Goal: Information Seeking & Learning: Check status

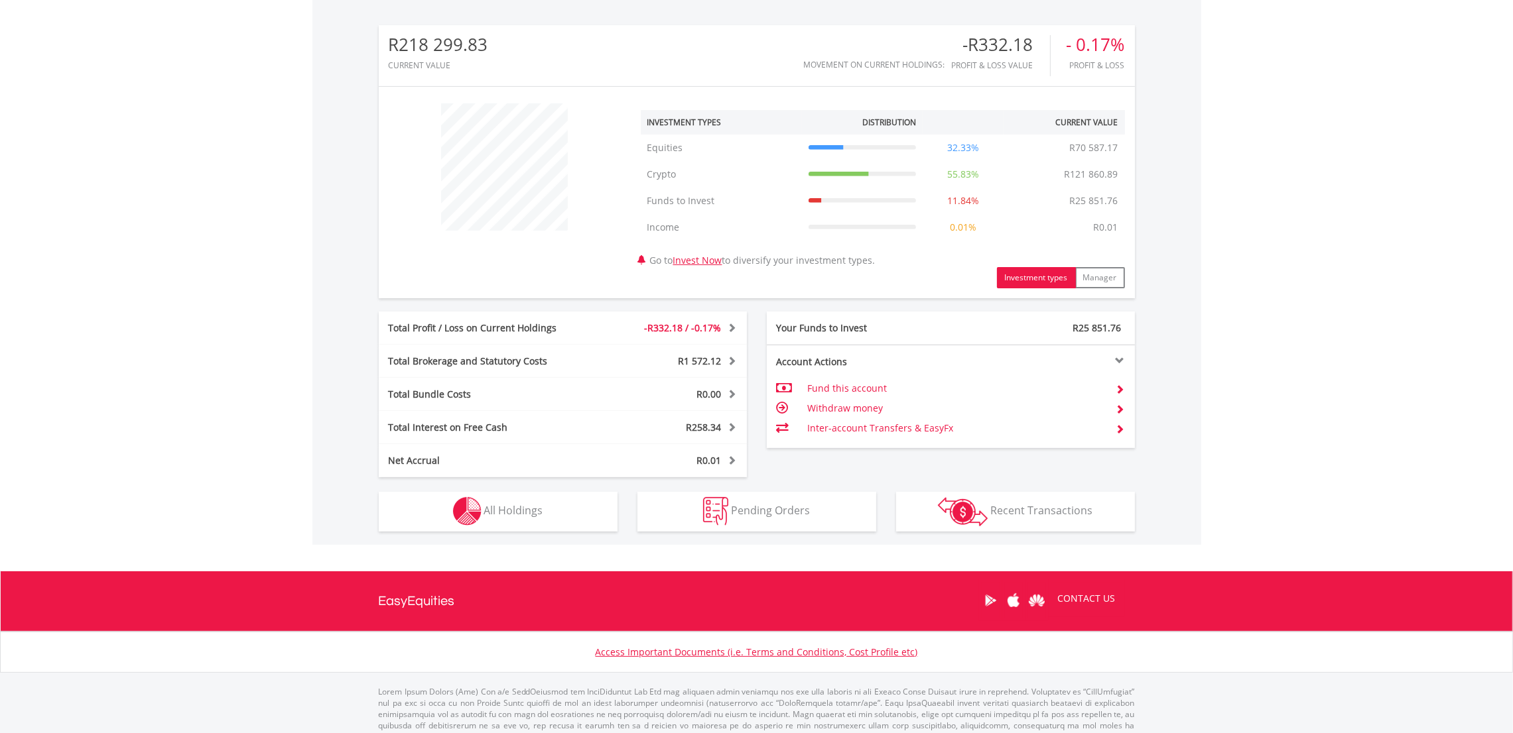
scroll to position [412, 0]
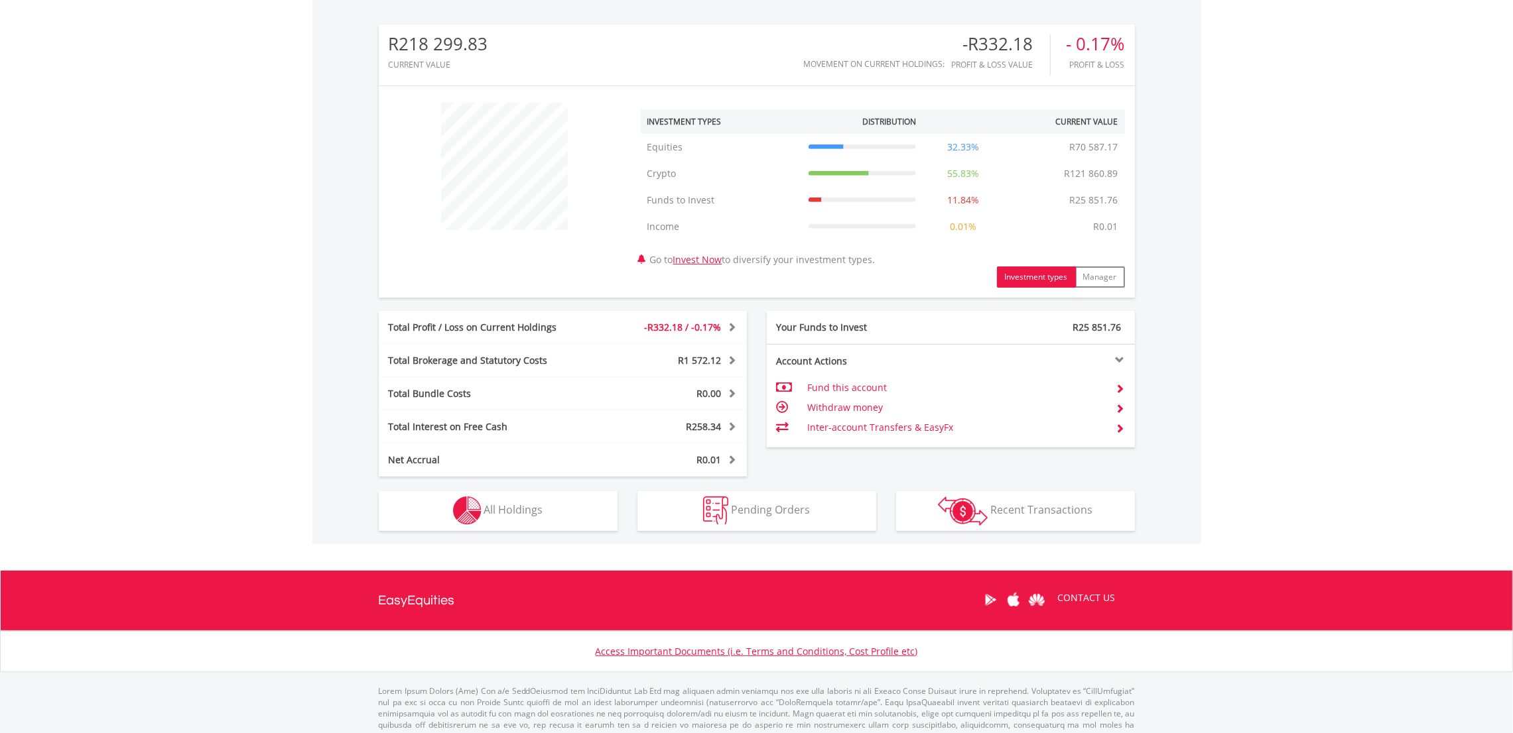
click at [521, 507] on span "All Holdings" at bounding box center [513, 510] width 59 height 15
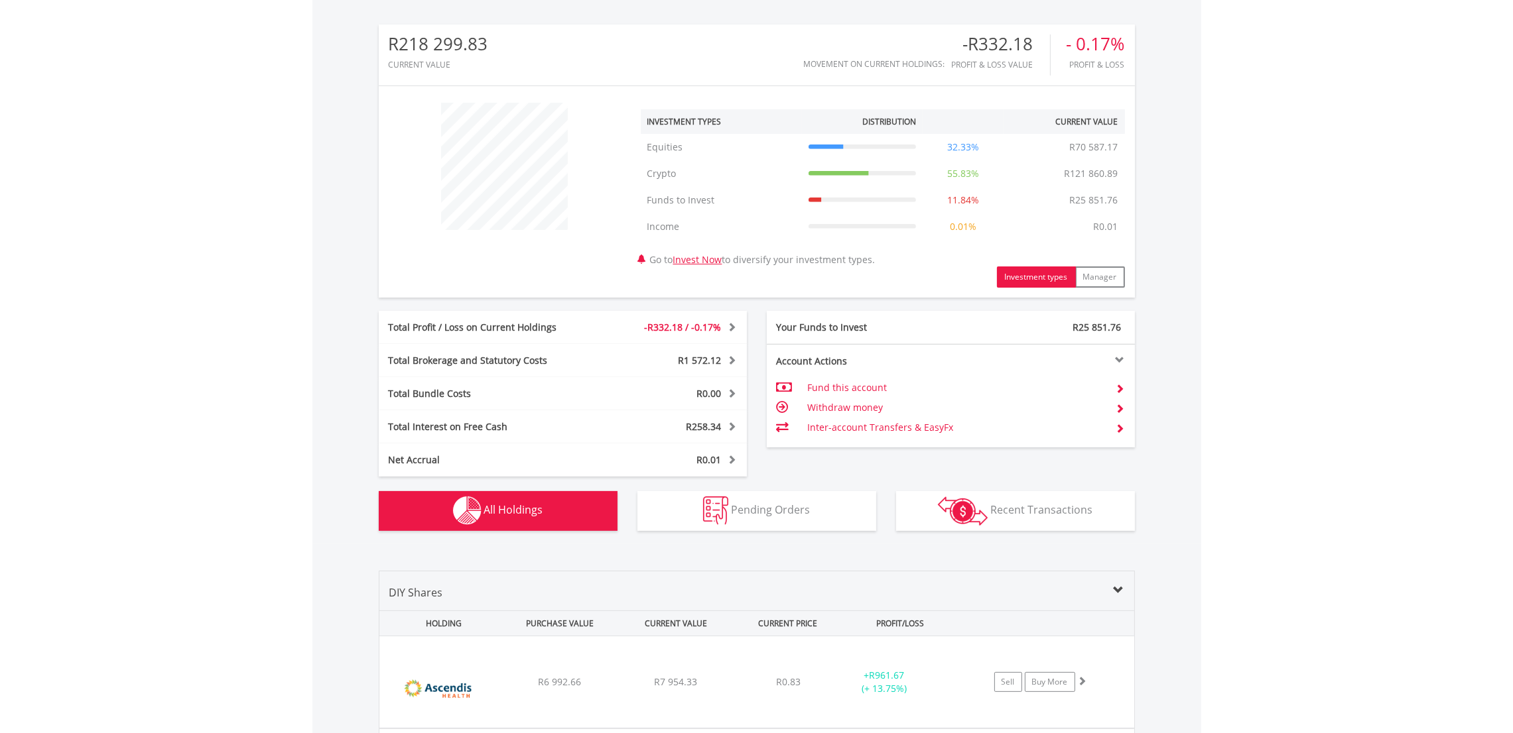
scroll to position [982, 0]
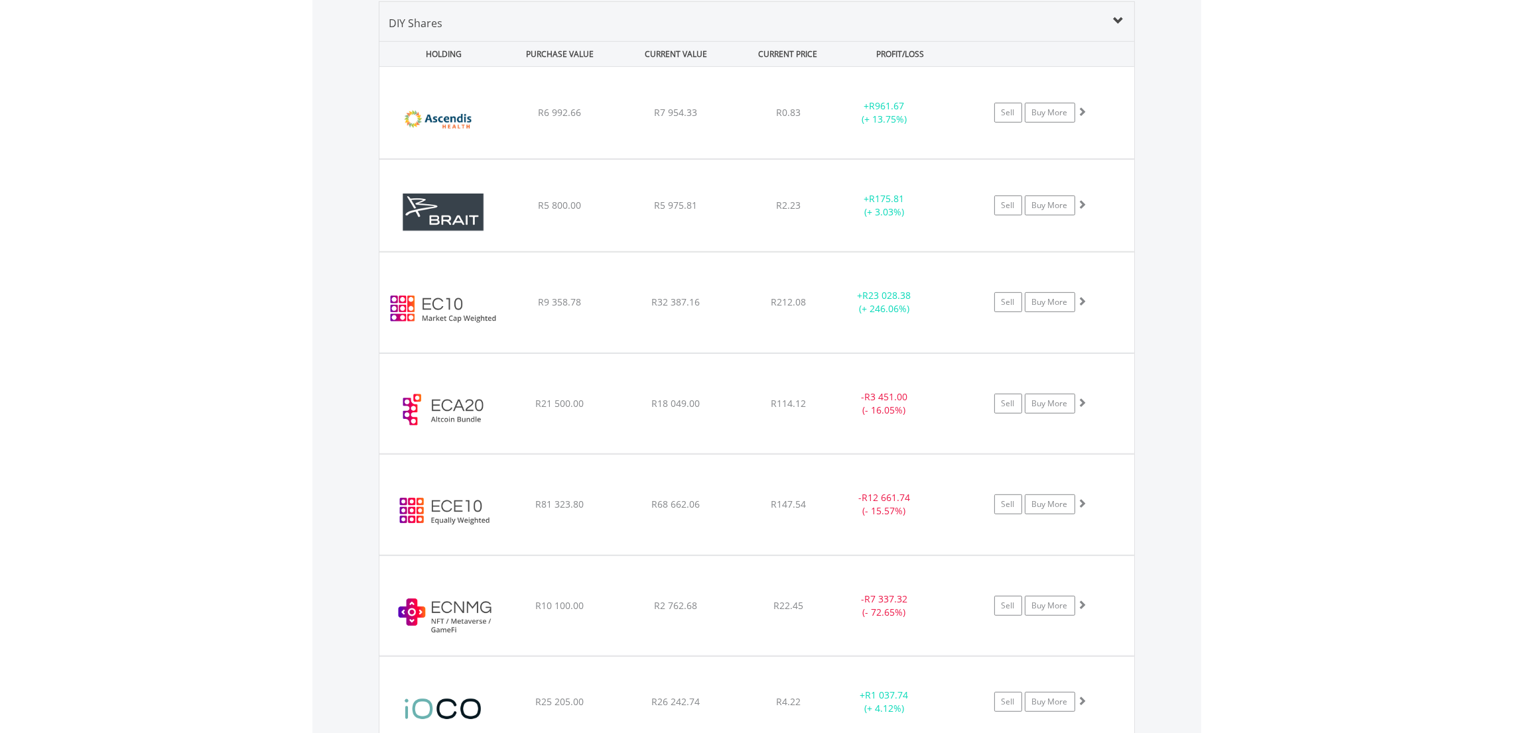
click at [525, 119] on div "﻿ Ascendis Health Limited R6 992.66 R7 954.33 R0.83 + R961.67 (+ 13.75%) Sell B…" at bounding box center [756, 113] width 755 height 92
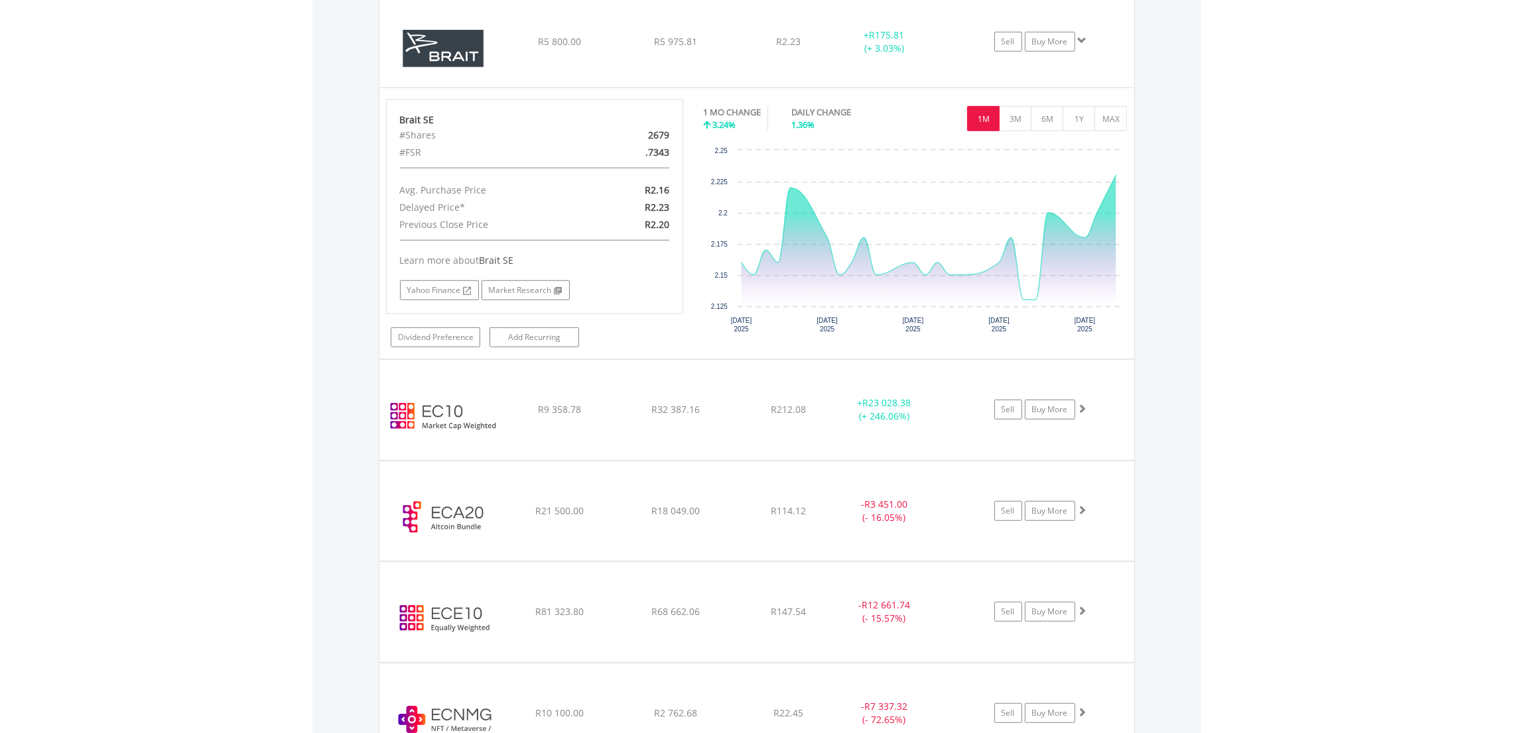
scroll to position [1430, 0]
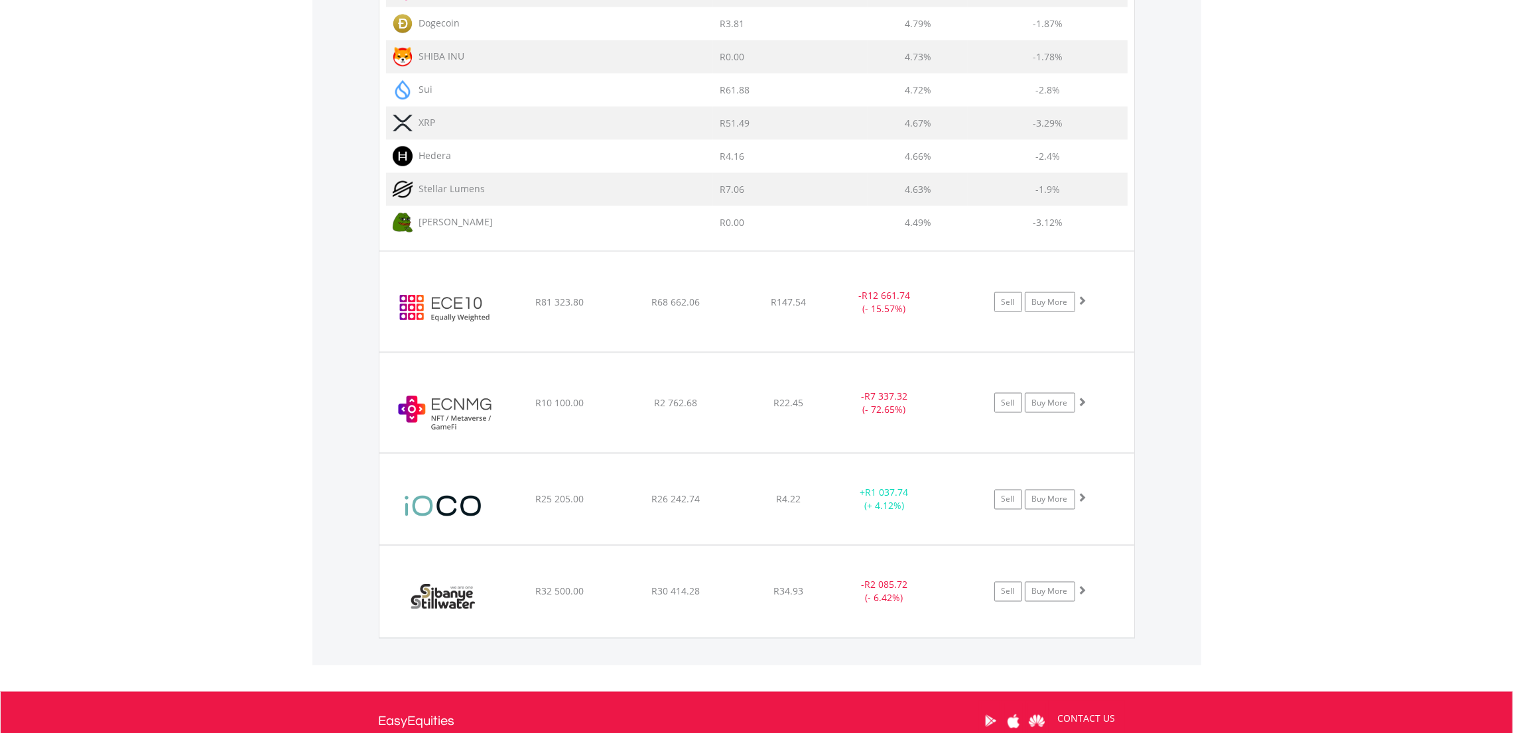
scroll to position [3363, 0]
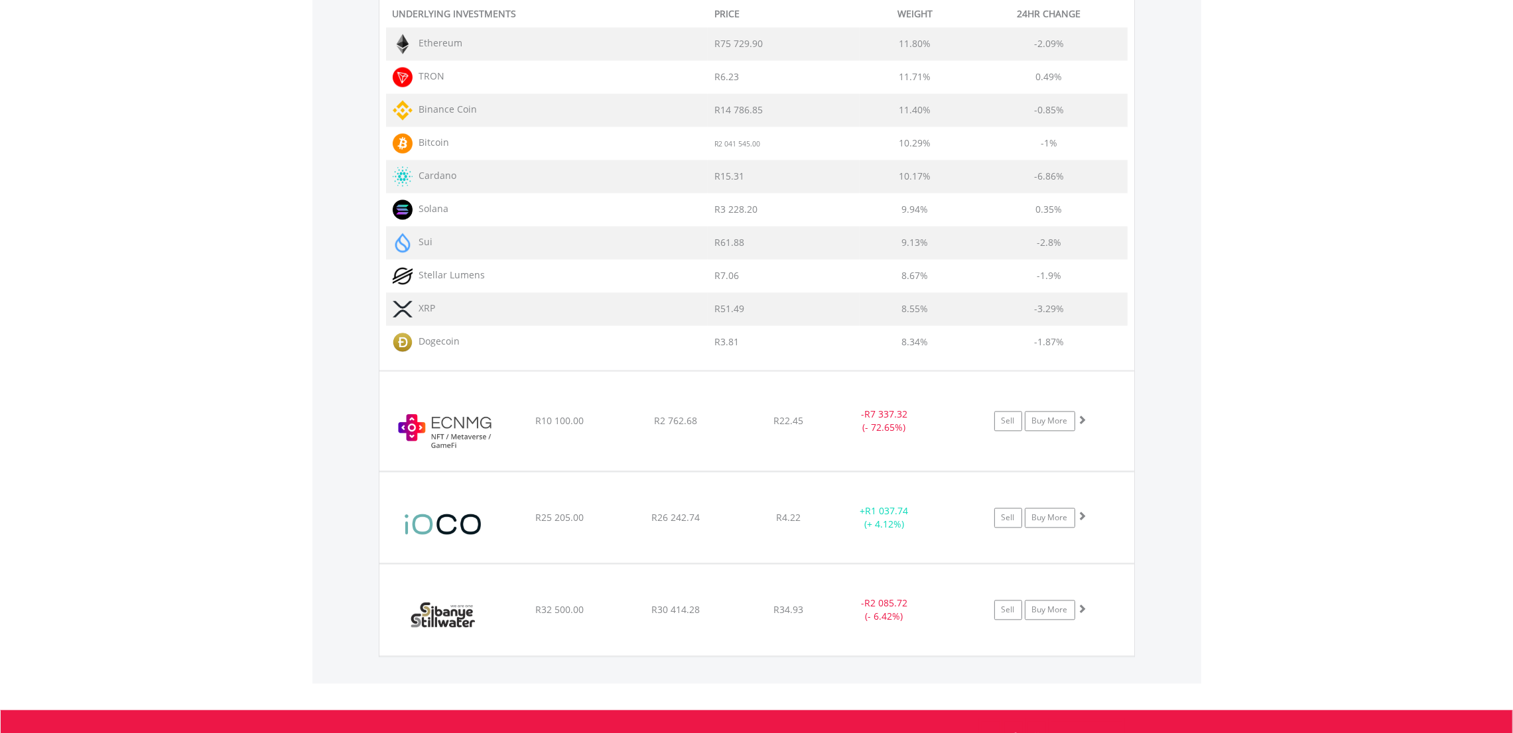
scroll to position [4019, 0]
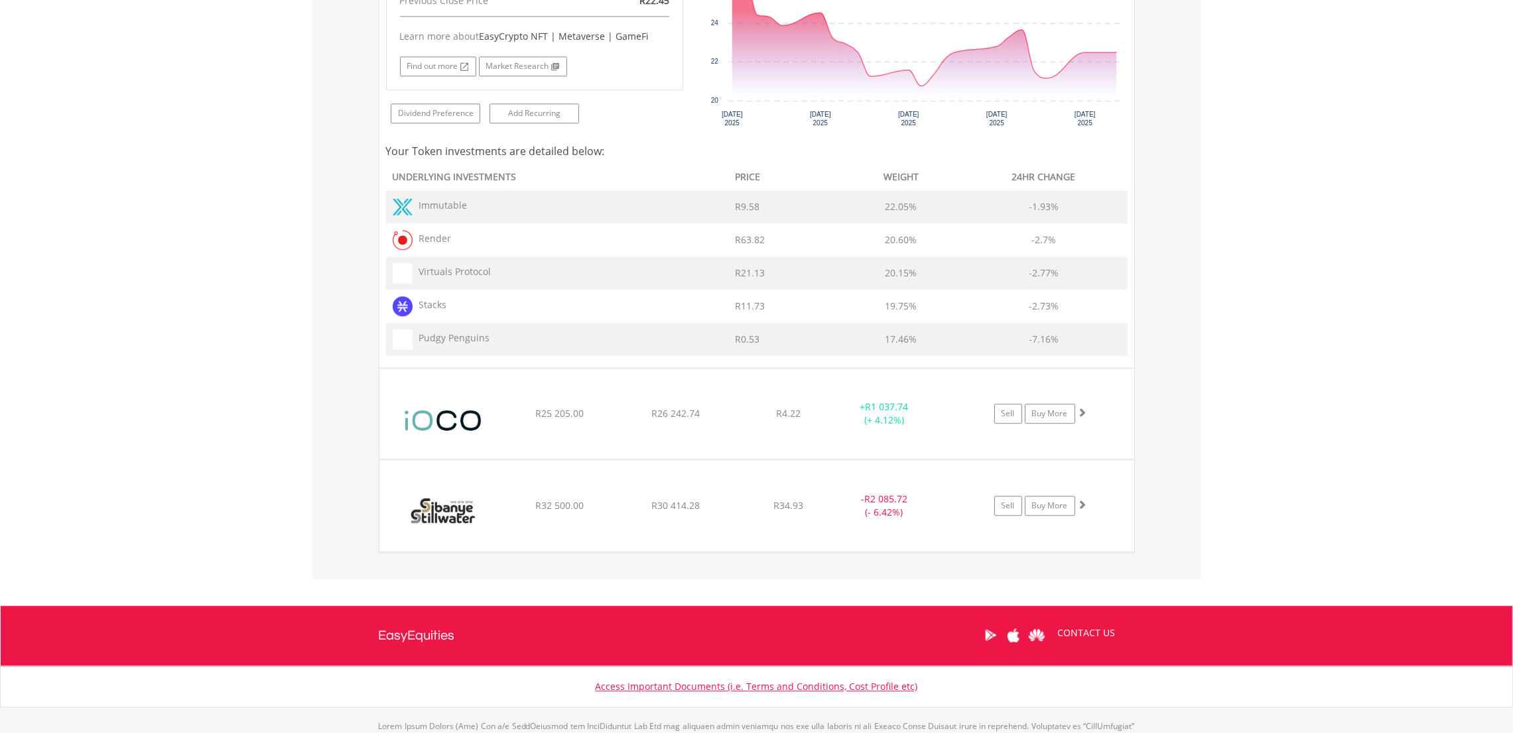
scroll to position [4588, 0]
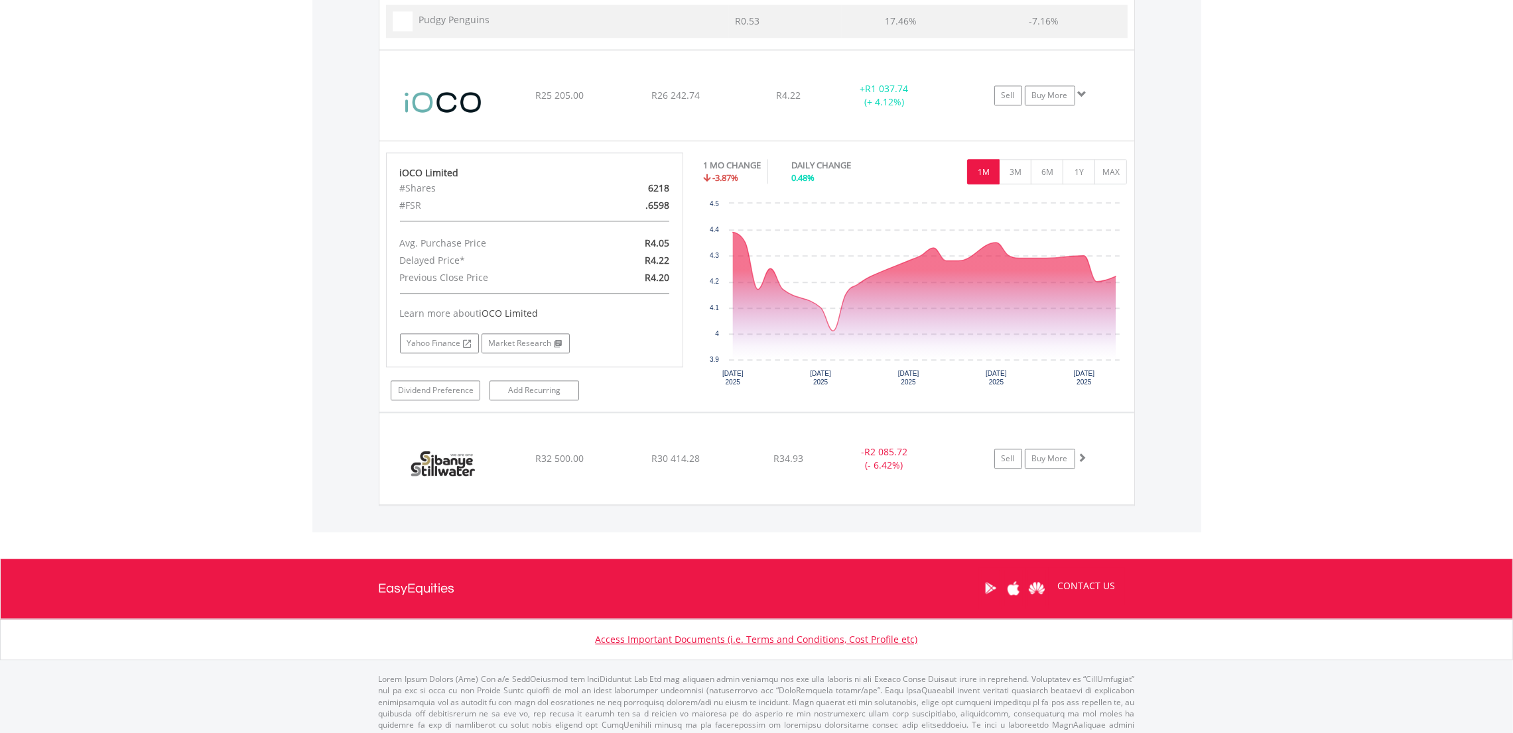
scroll to position [4927, 0]
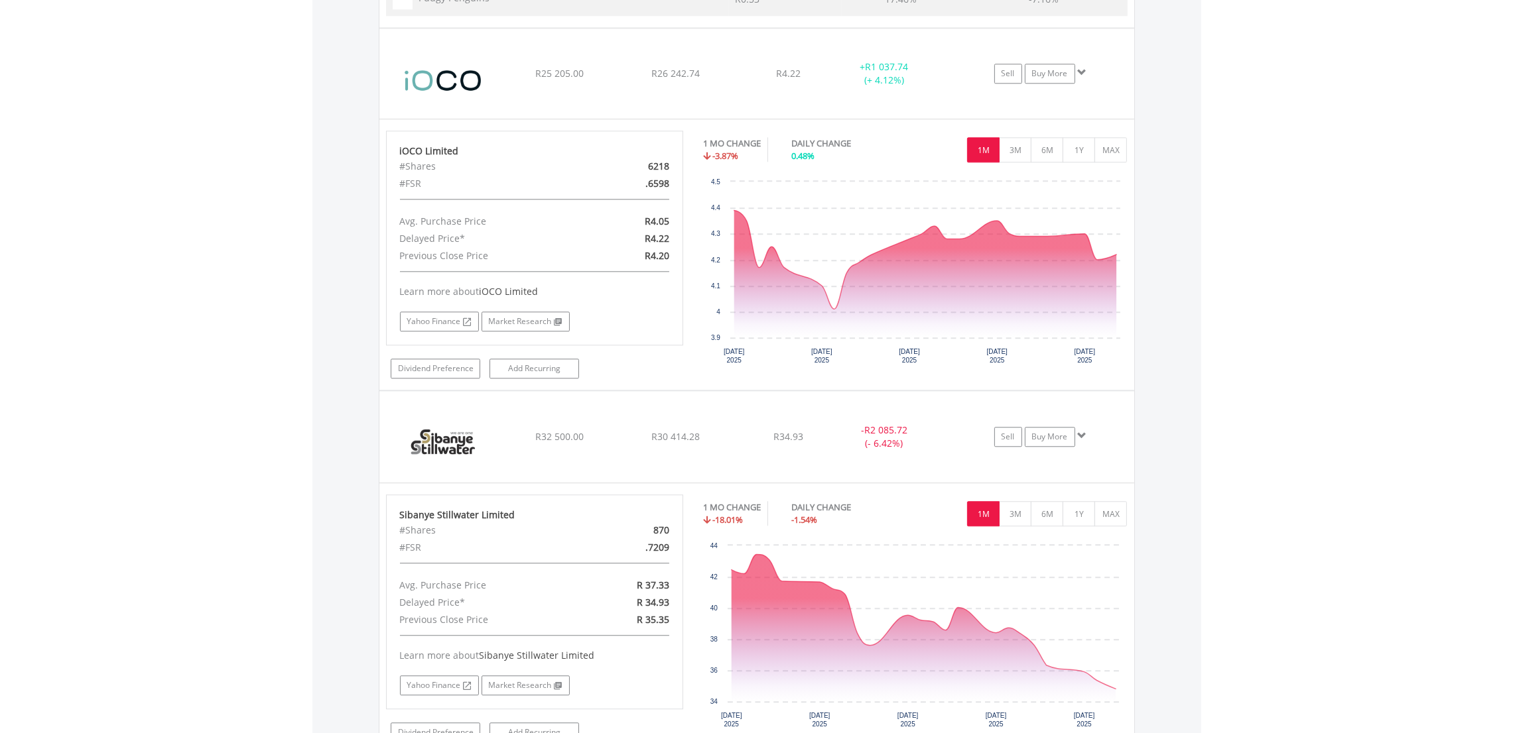
click at [1125, 523] on button "MAX" at bounding box center [1110, 513] width 32 height 25
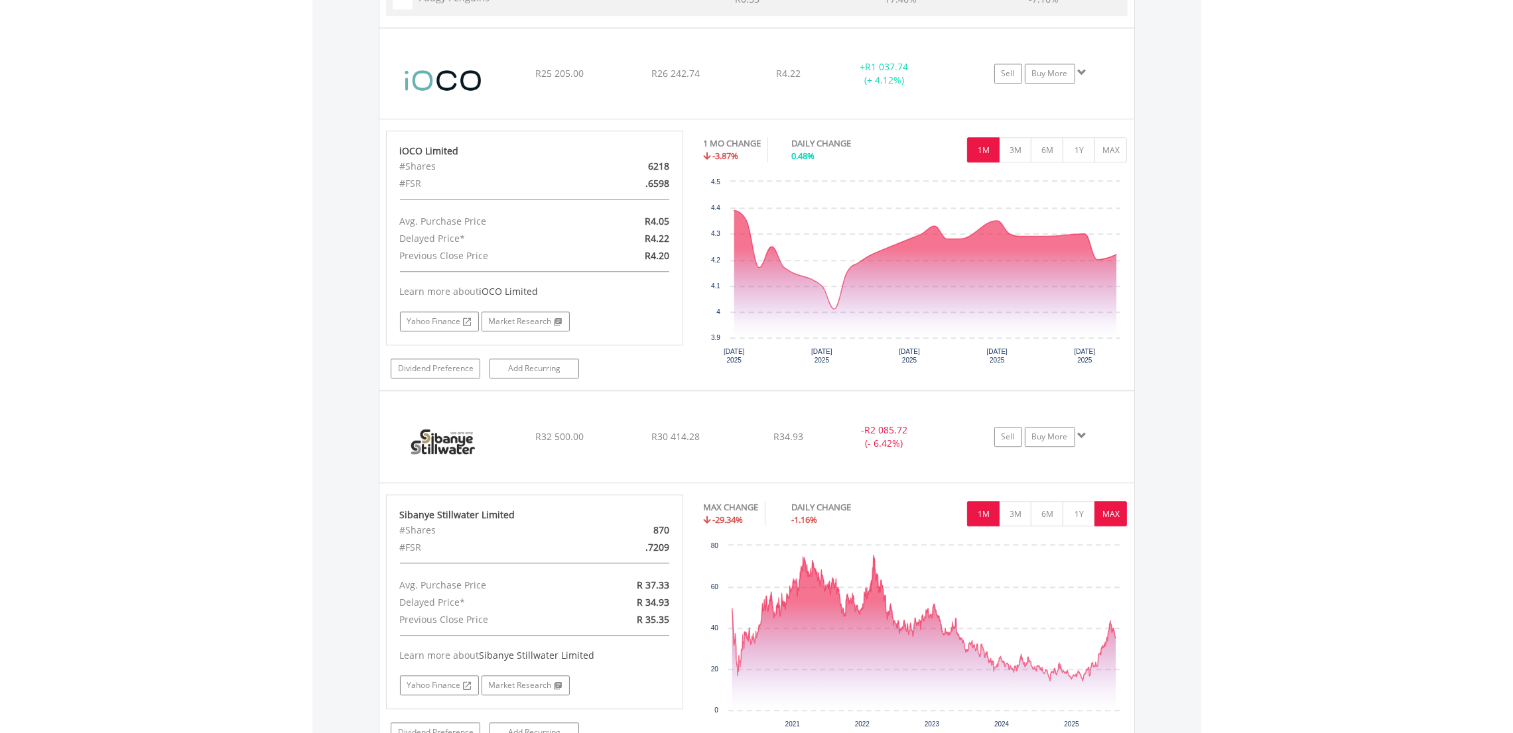
click at [982, 518] on button "1M" at bounding box center [983, 513] width 32 height 25
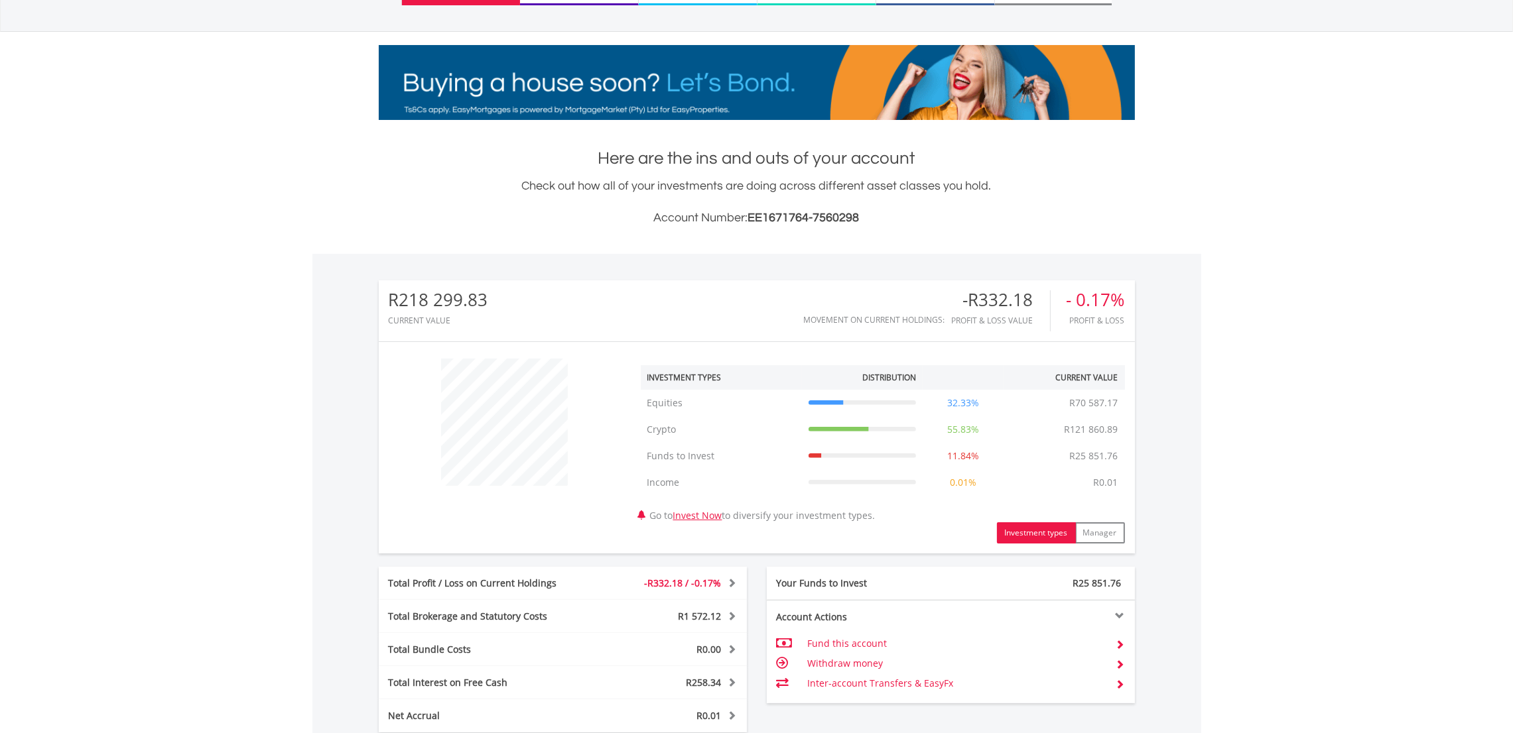
scroll to position [0, 0]
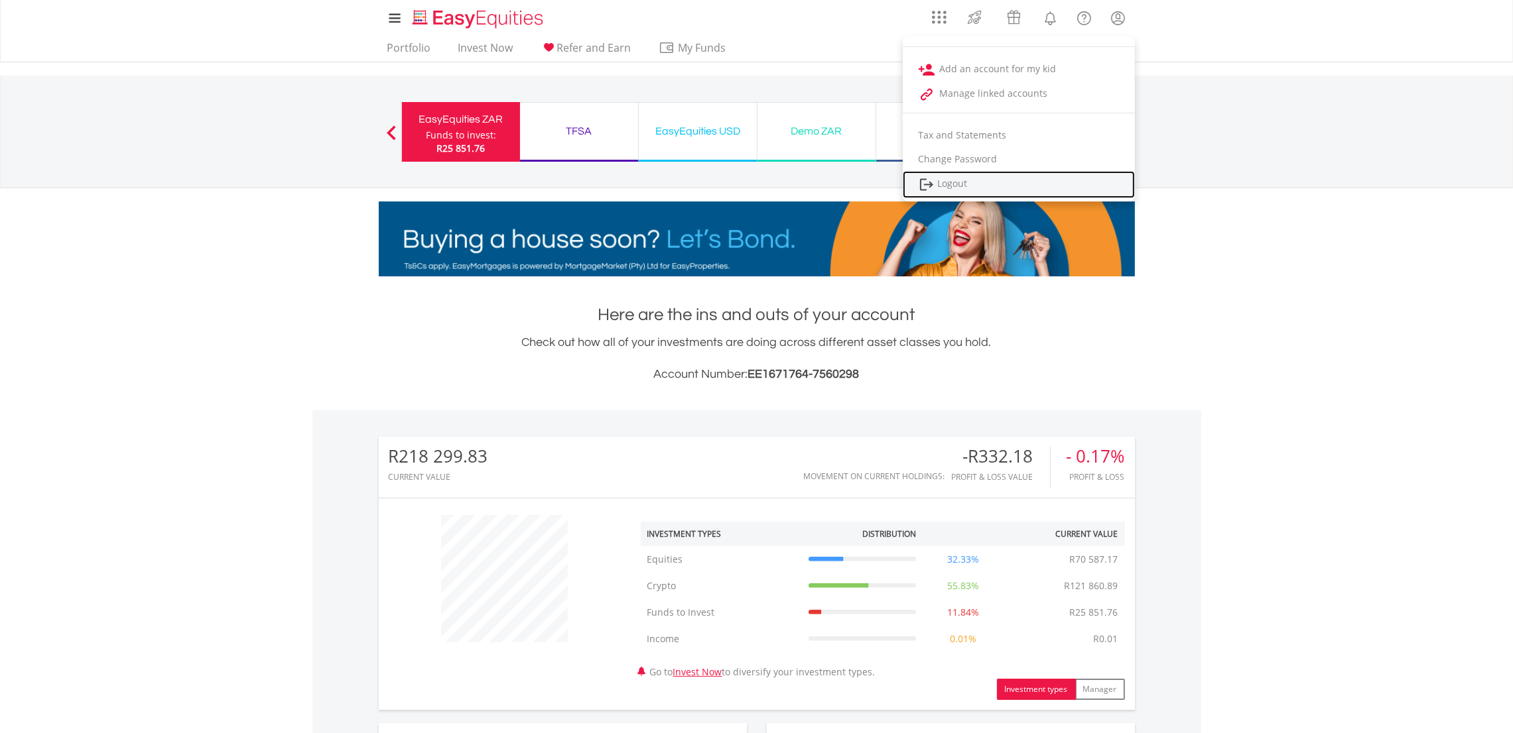
click at [964, 181] on link "Logout" at bounding box center [1019, 184] width 232 height 27
